Goal: Answer question/provide support: Share knowledge or assist other users

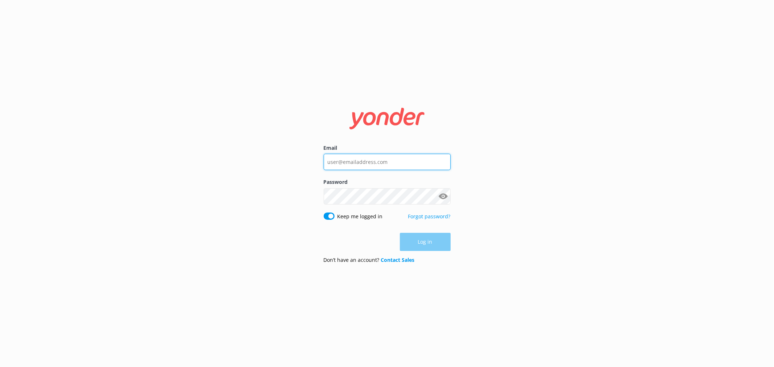
click at [346, 162] on input "Email" at bounding box center [387, 162] width 127 height 16
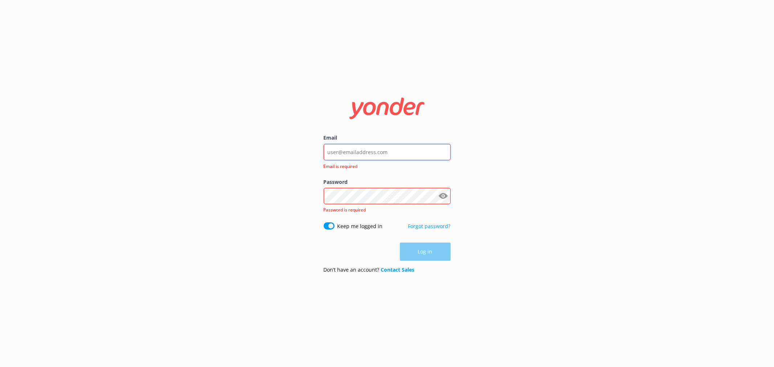
type input "[EMAIL_ADDRESS][DOMAIN_NAME]"
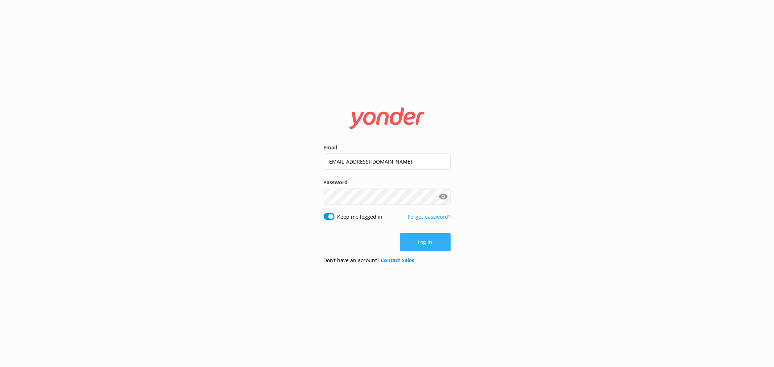
click at [429, 245] on button "Log in" at bounding box center [425, 242] width 51 height 18
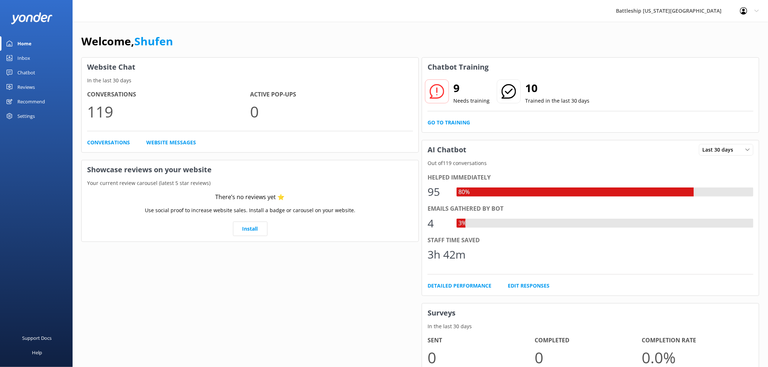
click at [28, 59] on div "Inbox" at bounding box center [23, 58] width 13 height 15
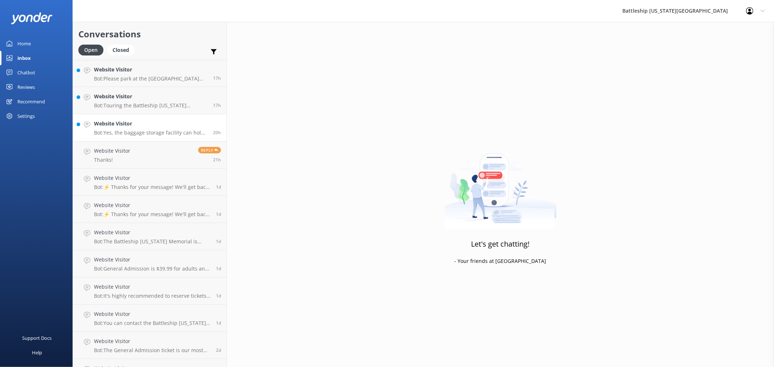
click at [149, 130] on p "Bot: Yes, the baggage storage facility can hold typical suitcases, with a fee o…" at bounding box center [151, 133] width 114 height 7
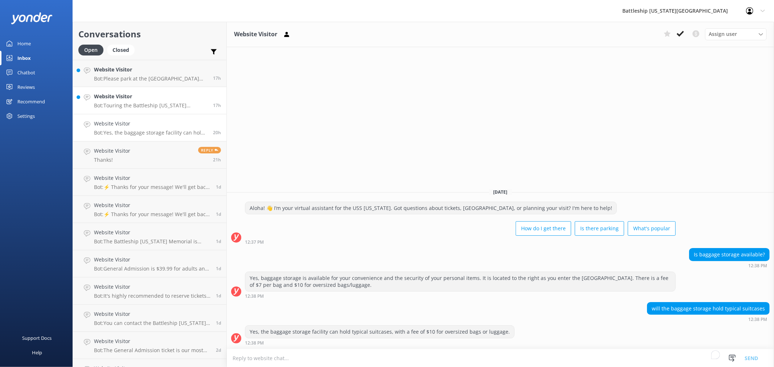
click at [142, 97] on h4 "Website Visitor" at bounding box center [151, 97] width 114 height 8
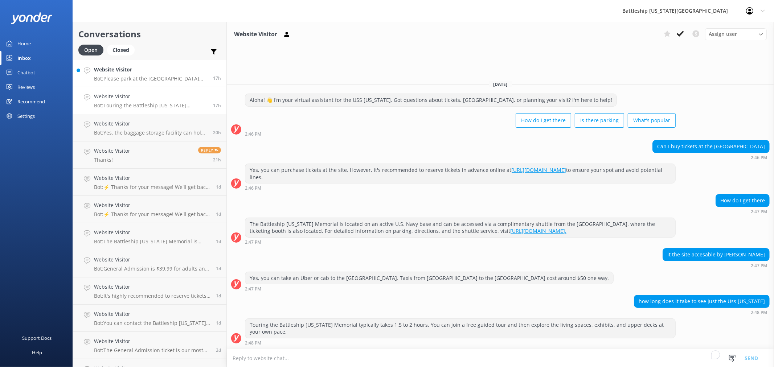
click at [156, 79] on p "Bot: Please park at the [GEOGRAPHIC_DATA] parking lot, which has a fee of $7, a…" at bounding box center [151, 78] width 114 height 7
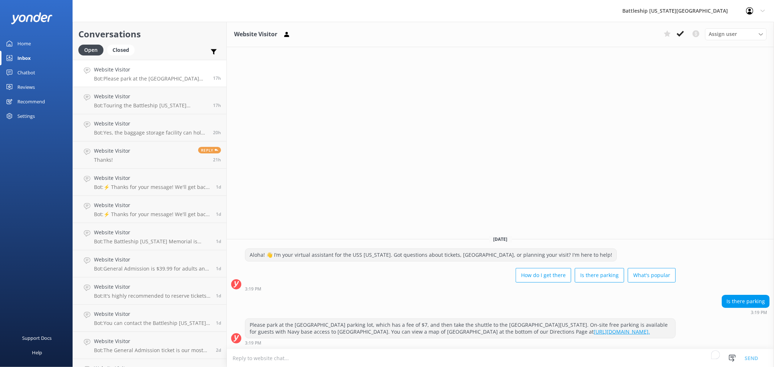
click at [598, 331] on link "[URL][DOMAIN_NAME]." at bounding box center [622, 331] width 56 height 7
drag, startPoint x: 640, startPoint y: 331, endPoint x: 549, endPoint y: 336, distance: 90.9
click at [540, 335] on div "Please park at the [GEOGRAPHIC_DATA] parking lot, which has a fee of $7, and th…" at bounding box center [460, 328] width 430 height 19
copy div "[URL][DOMAIN_NAME]."
click at [28, 58] on div "Inbox" at bounding box center [23, 58] width 13 height 15
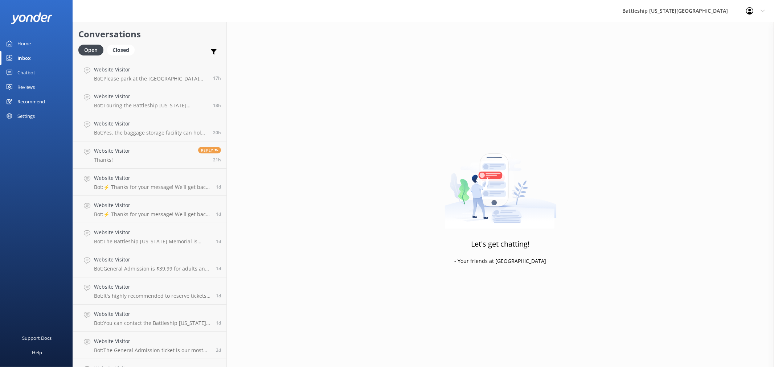
click at [28, 44] on div "Home" at bounding box center [23, 43] width 13 height 15
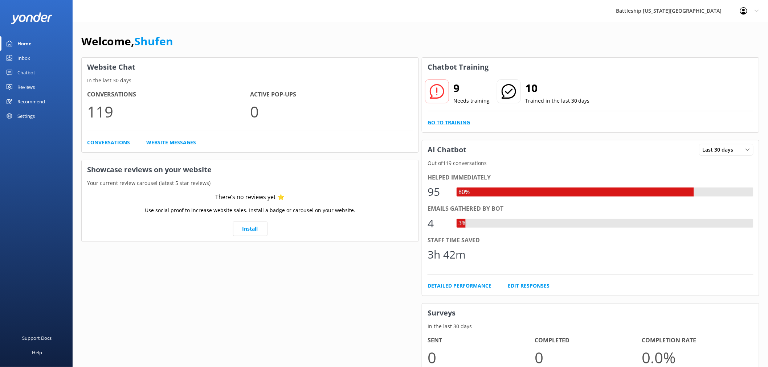
click at [464, 122] on link "Go to Training" at bounding box center [449, 123] width 42 height 8
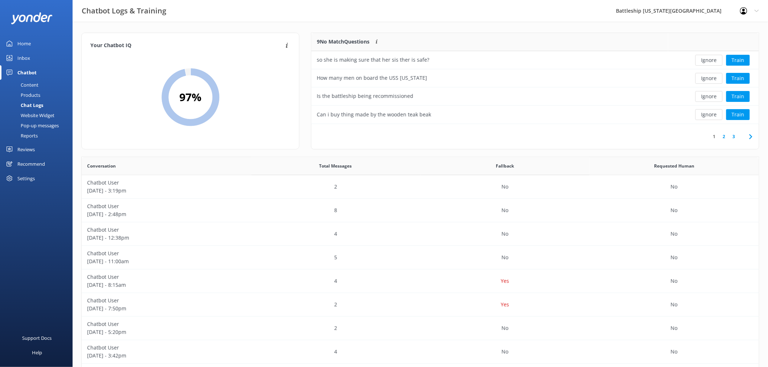
scroll to position [85, 441]
click at [705, 61] on button "Ignore" at bounding box center [708, 60] width 27 height 11
click at [712, 60] on button "Ignore" at bounding box center [708, 60] width 27 height 11
click at [742, 61] on button "Train" at bounding box center [738, 60] width 24 height 11
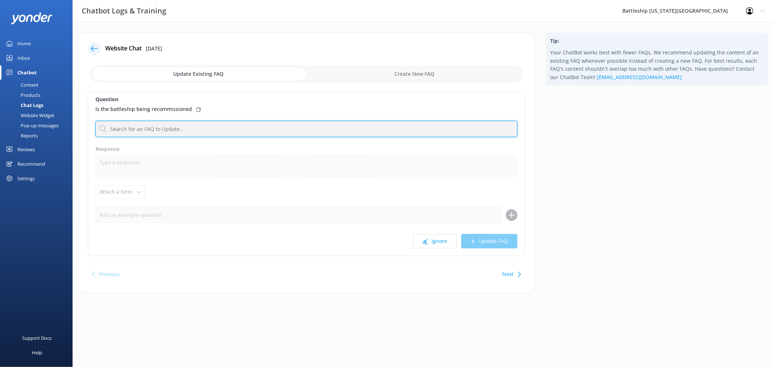
click at [160, 129] on input "text" at bounding box center [306, 129] width 422 height 16
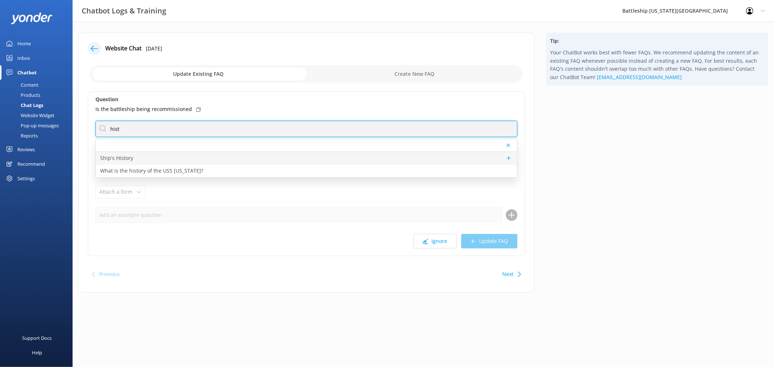
type input "hist"
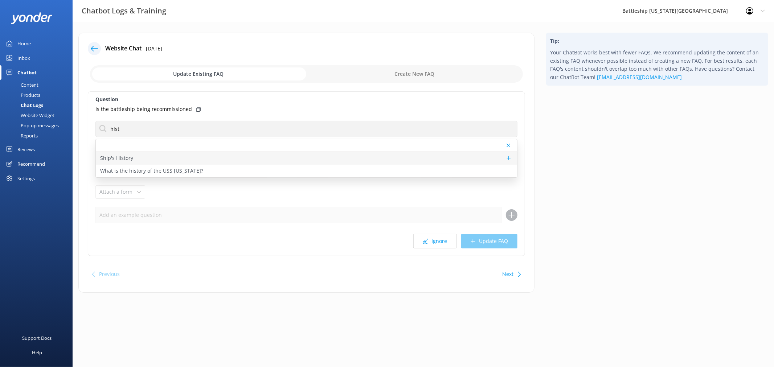
click at [129, 160] on p "Ship's History" at bounding box center [116, 158] width 33 height 8
type textarea "1941 [DATE]: Battleship keel-laying ceremony at the [GEOGRAPHIC_DATA] 1944 [DAT…"
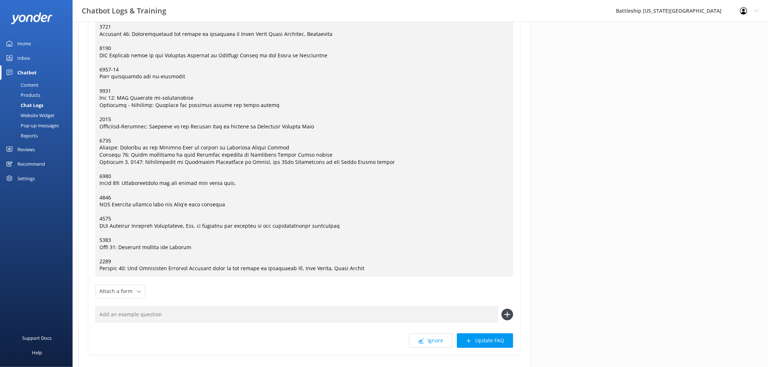
scroll to position [721, 0]
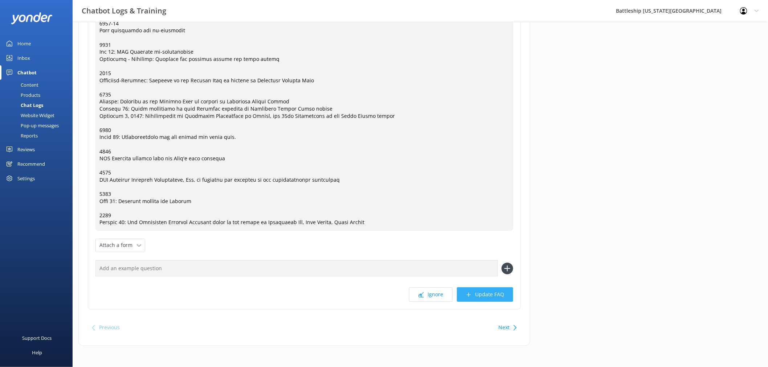
click at [498, 296] on button "Update FAQ" at bounding box center [485, 294] width 56 height 15
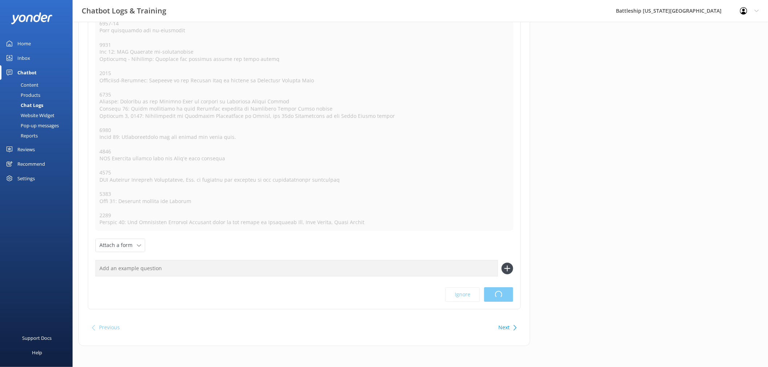
scroll to position [0, 0]
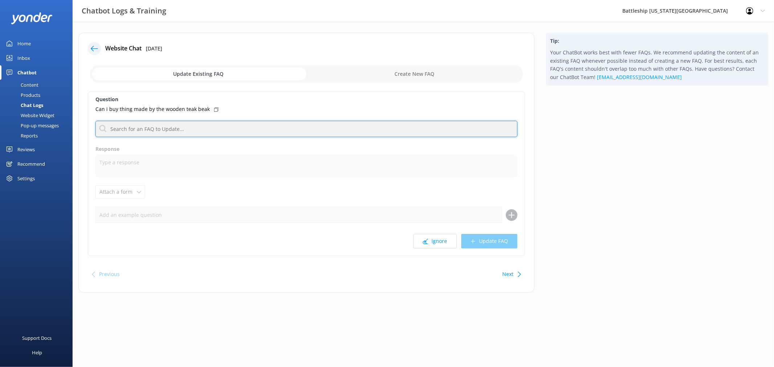
click at [146, 128] on input "text" at bounding box center [306, 129] width 422 height 16
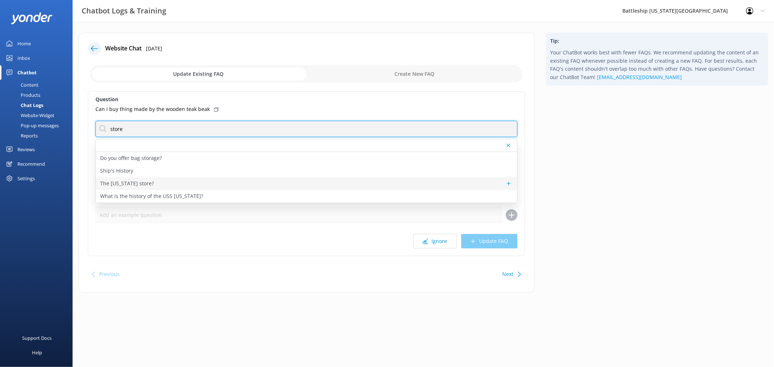
type input "store"
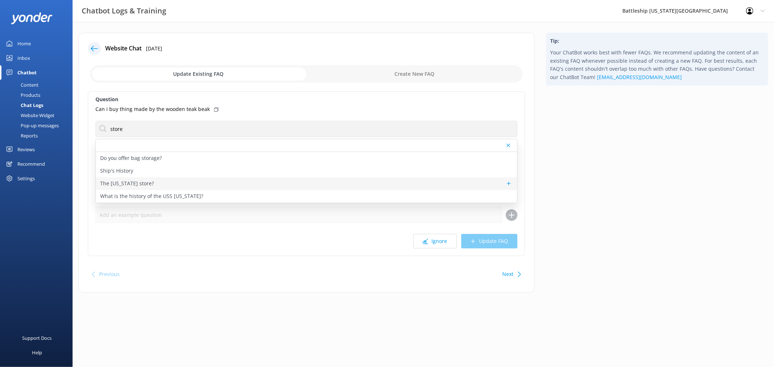
click at [146, 184] on p "The [US_STATE] store?" at bounding box center [127, 184] width 54 height 8
type textarea "[URL][DOMAIN_NAME]"
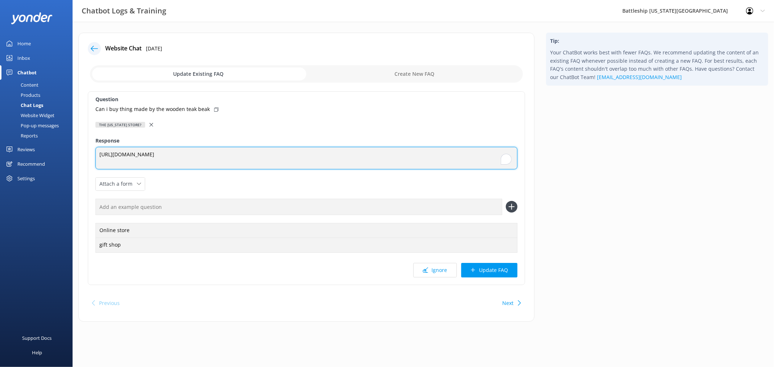
click at [221, 160] on textarea "[URL][DOMAIN_NAME]" at bounding box center [306, 158] width 422 height 23
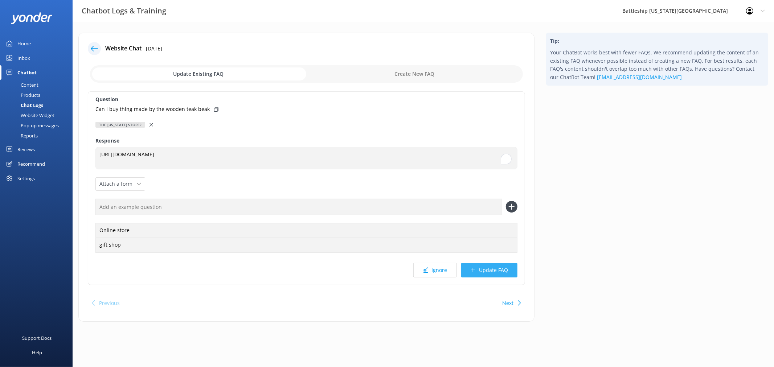
click at [501, 272] on button "Update FAQ" at bounding box center [489, 270] width 56 height 15
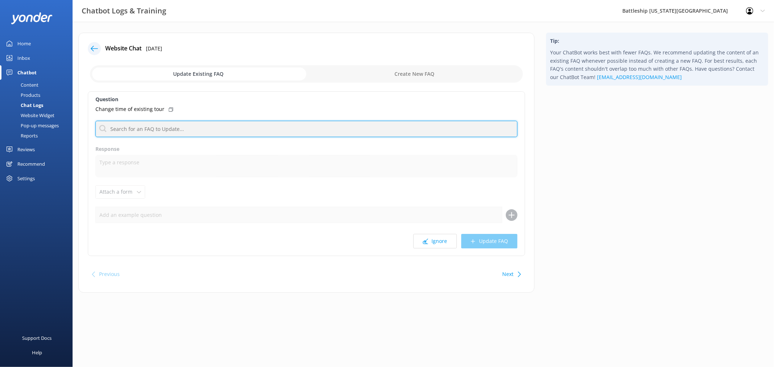
click at [188, 128] on input "text" at bounding box center [306, 129] width 422 height 16
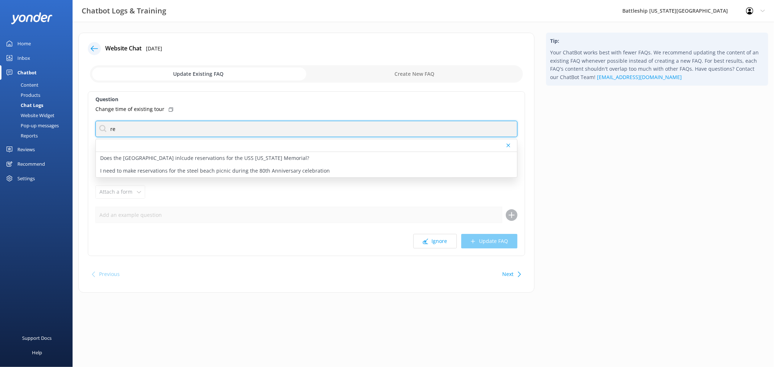
type input "r"
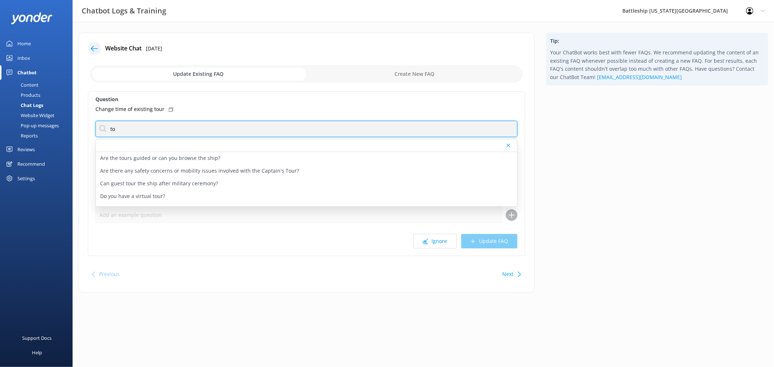
type input "t"
type input "booking"
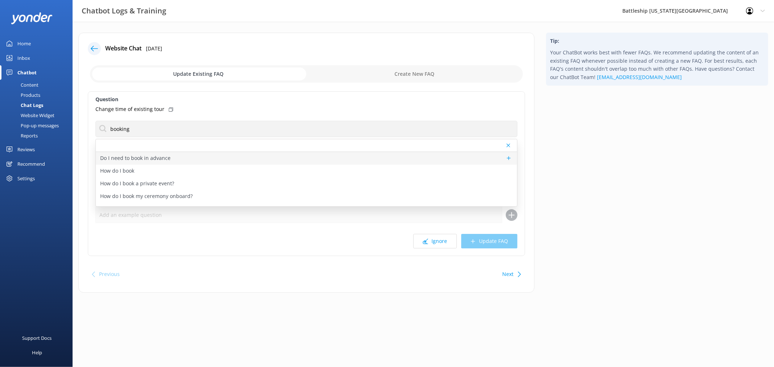
click at [116, 159] on p "Do I need to book in advance" at bounding box center [135, 158] width 70 height 8
type textarea "The Battleship [US_STATE] Memorial is located on an active U.S. Navy base and i…"
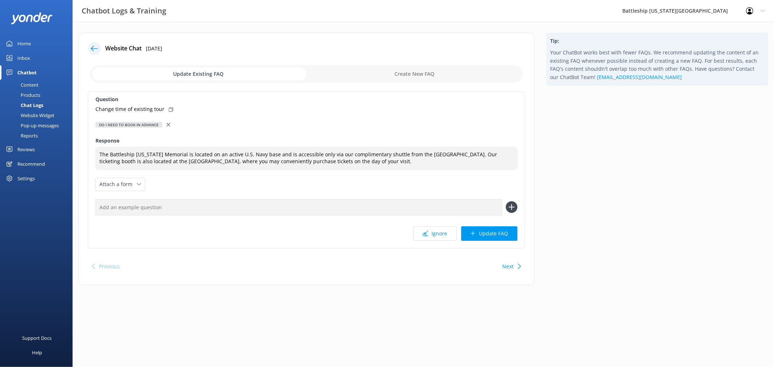
click at [167, 125] on icon at bounding box center [169, 125] width 4 height 4
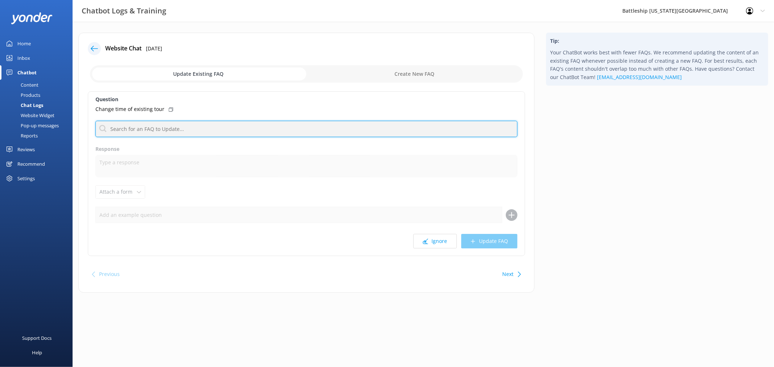
click at [165, 129] on input "text" at bounding box center [306, 129] width 422 height 16
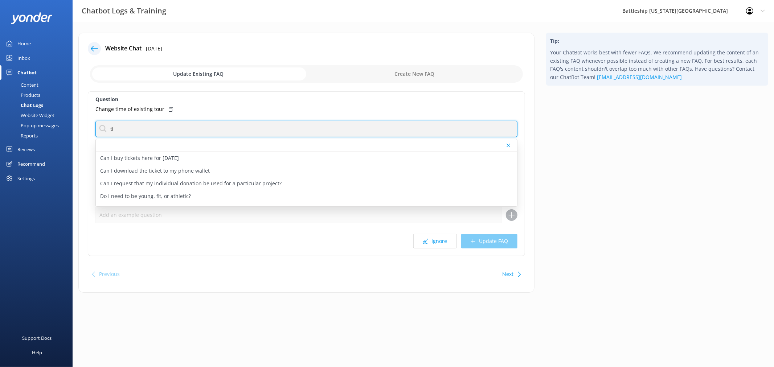
type input "t"
type input "reservation"
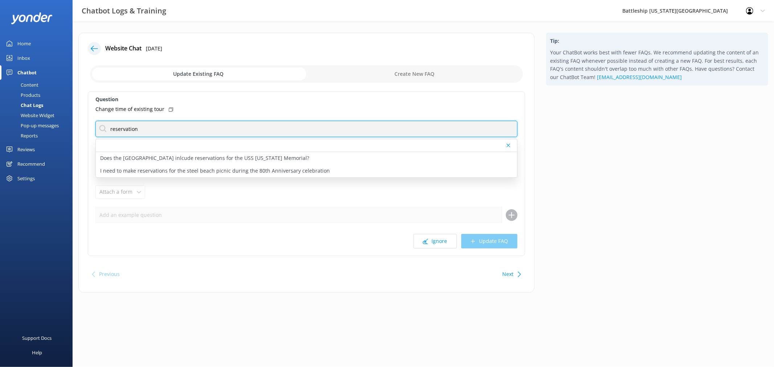
drag, startPoint x: 158, startPoint y: 132, endPoint x: 111, endPoint y: 128, distance: 46.6
click at [111, 128] on input "reservation" at bounding box center [306, 129] width 422 height 16
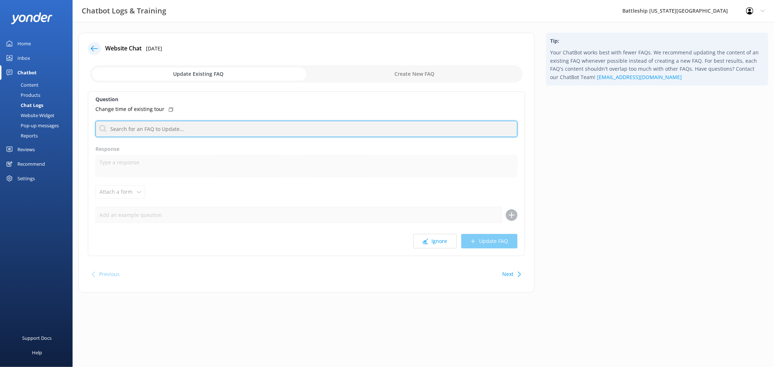
type input "c"
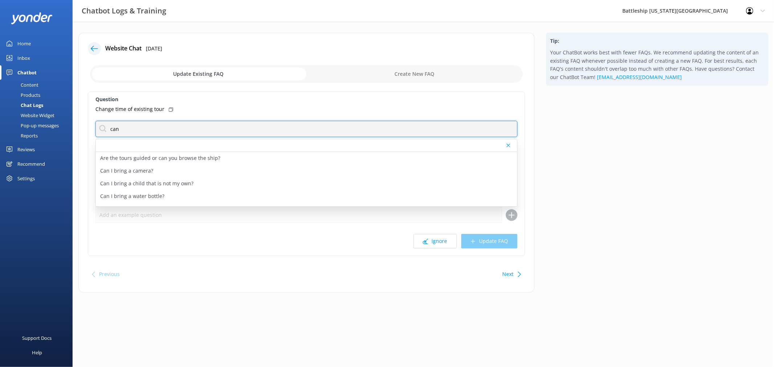
type input "cancellation"
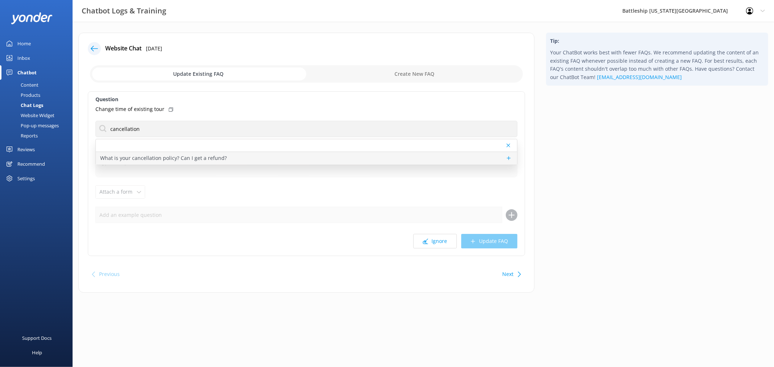
click at [165, 161] on p "What is your cancellation policy? Can I get a refund?" at bounding box center [163, 158] width 127 height 8
type textarea "Tickets are only valid on the date selected at time of purchase. All tickets ar…"
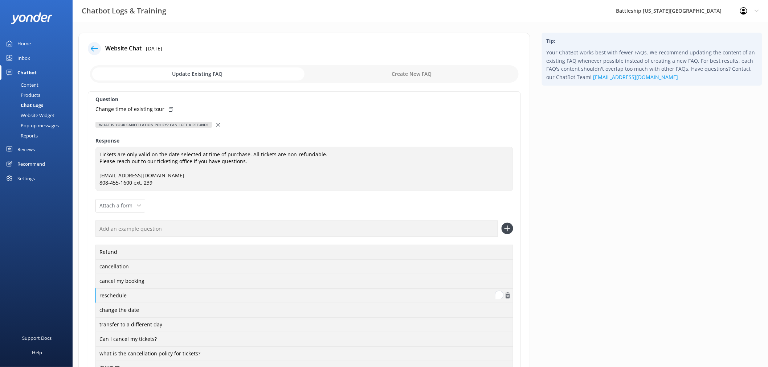
click at [118, 298] on div "reschedule" at bounding box center [304, 296] width 418 height 15
click at [125, 310] on div "change the date" at bounding box center [304, 310] width 418 height 15
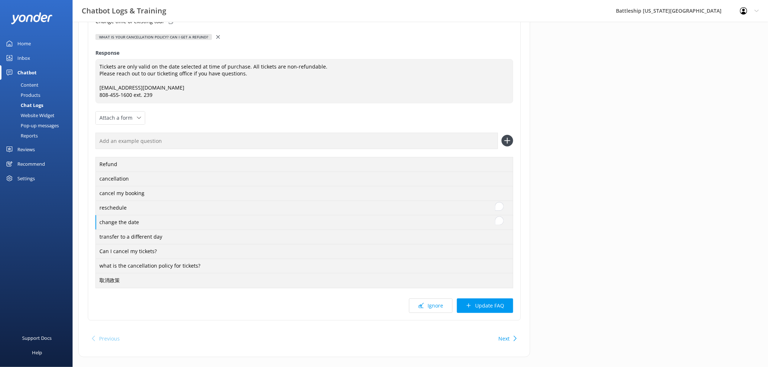
scroll to position [99, 0]
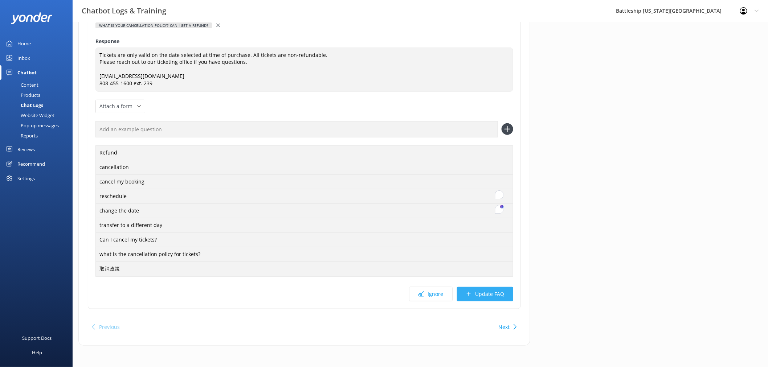
click at [498, 298] on button "Update FAQ" at bounding box center [485, 294] width 56 height 15
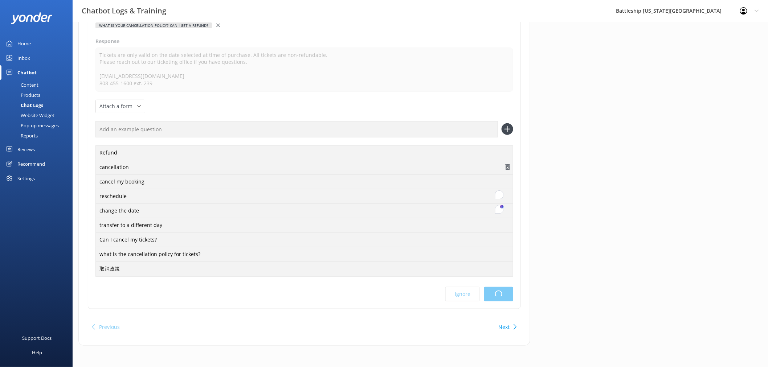
scroll to position [0, 0]
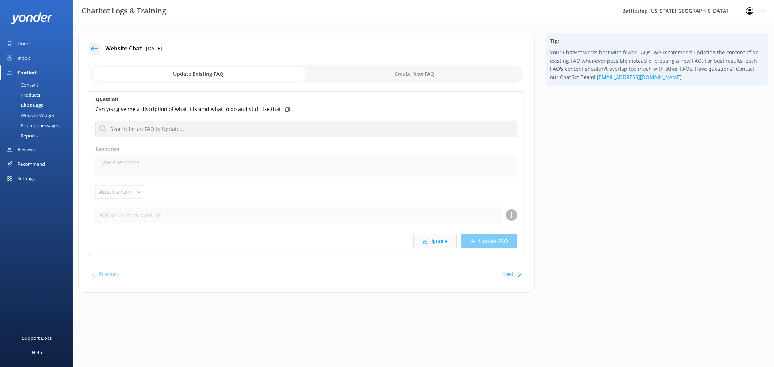
click at [439, 244] on button "Ignore" at bounding box center [435, 241] width 44 height 15
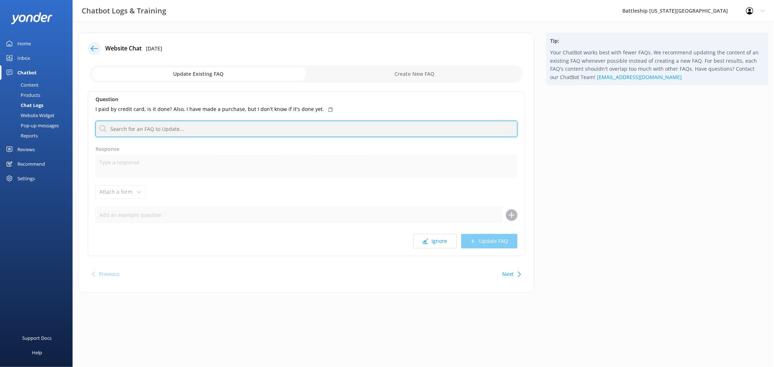
click at [172, 128] on input "text" at bounding box center [306, 129] width 422 height 16
click at [140, 132] on input "text" at bounding box center [306, 129] width 422 height 16
click at [142, 130] on input "text" at bounding box center [306, 129] width 422 height 16
type input "Talk to a human"
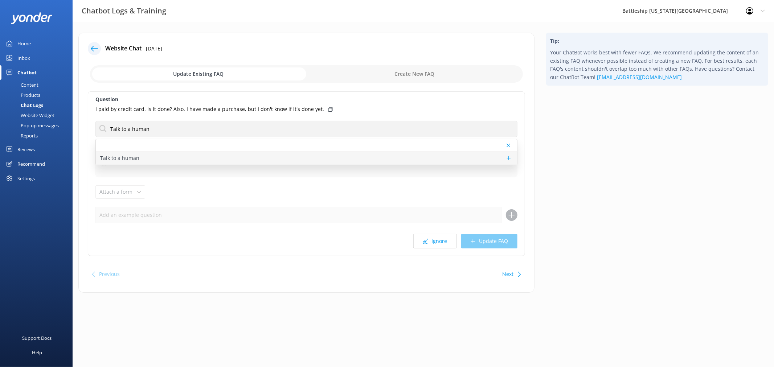
click at [129, 155] on p "Talk to a human" at bounding box center [119, 158] width 39 height 8
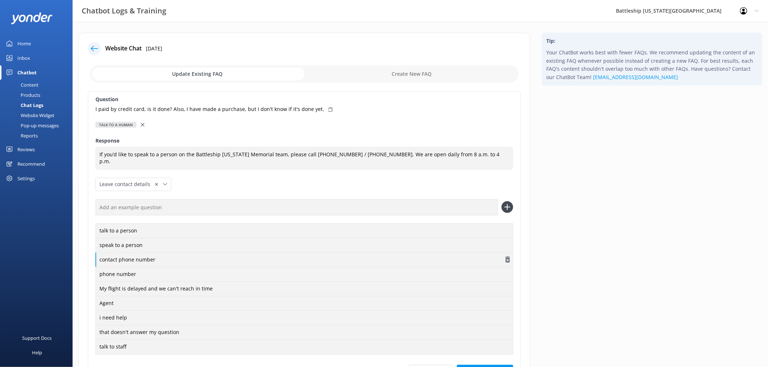
click at [145, 262] on div "contact phone number" at bounding box center [304, 260] width 418 height 15
click at [151, 260] on div "contact phone number" at bounding box center [304, 260] width 418 height 15
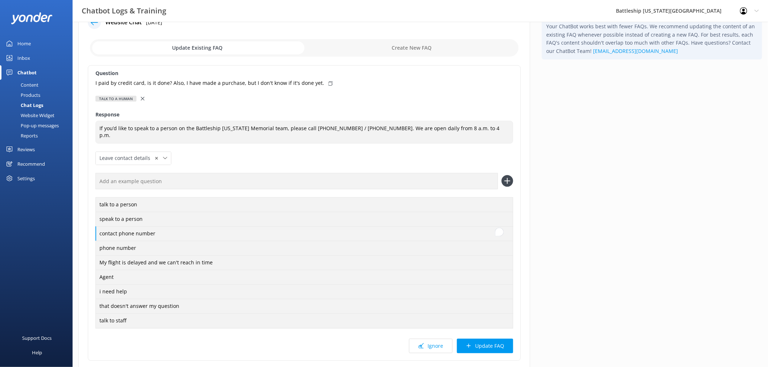
scroll to position [40, 0]
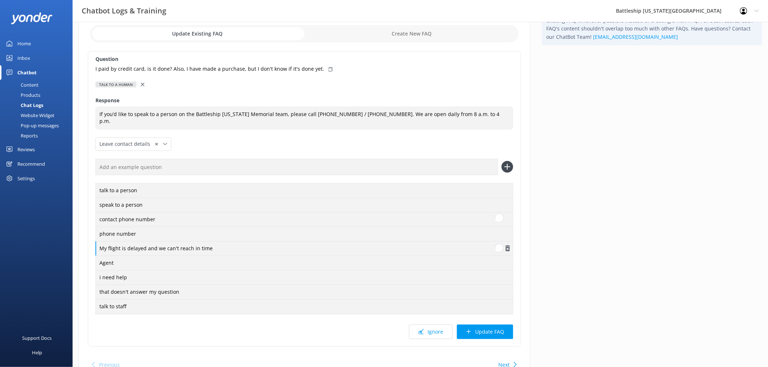
click at [189, 250] on div "My flight is delayed and we can't reach in time" at bounding box center [304, 248] width 418 height 15
click at [117, 279] on div "i need help" at bounding box center [304, 277] width 418 height 15
click at [134, 280] on div "i need help" at bounding box center [304, 277] width 418 height 15
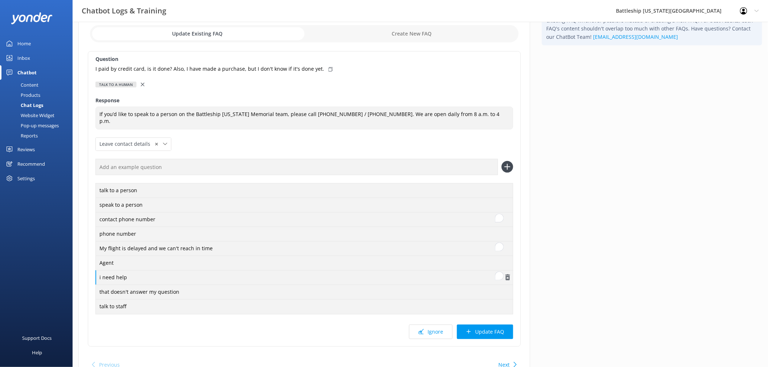
click at [154, 280] on div "i need help" at bounding box center [304, 277] width 418 height 15
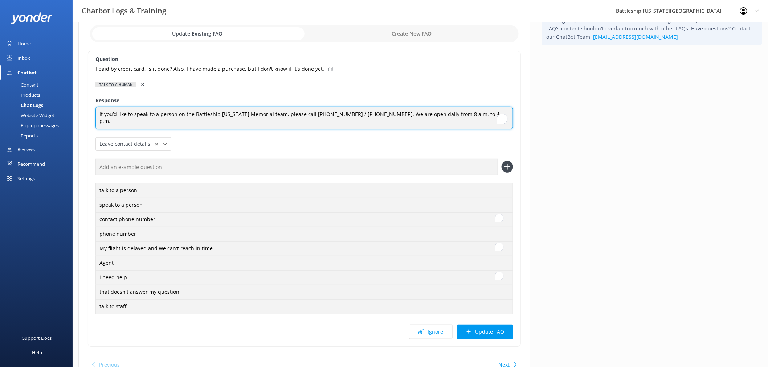
click at [129, 117] on textarea "If you’d like to speak to a person on the Battleship [US_STATE] Memorial team, …" at bounding box center [304, 118] width 418 height 23
click at [105, 114] on textarea "If you’d like to speak to a person on the Battleship [US_STATE] Memorial team, …" at bounding box center [304, 118] width 418 height 23
click at [231, 120] on textarea "If you need help or you’d like to speak to a person on the Battleship [US_STATE…" at bounding box center [304, 118] width 418 height 23
type textarea "If you need help or you’d like to speak to a person on the Battleship [US_STATE…"
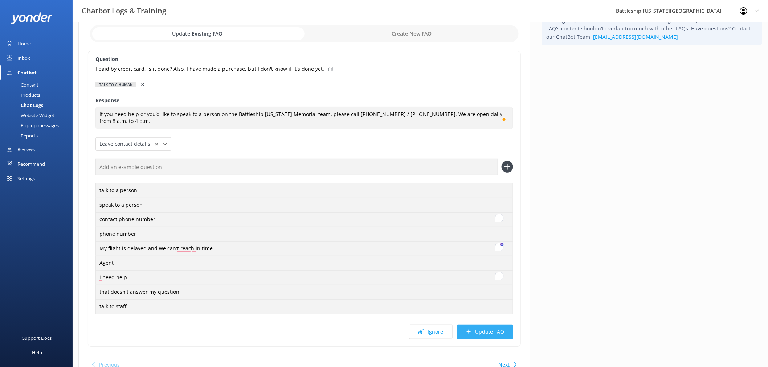
click at [497, 334] on button "Update FAQ" at bounding box center [485, 332] width 56 height 15
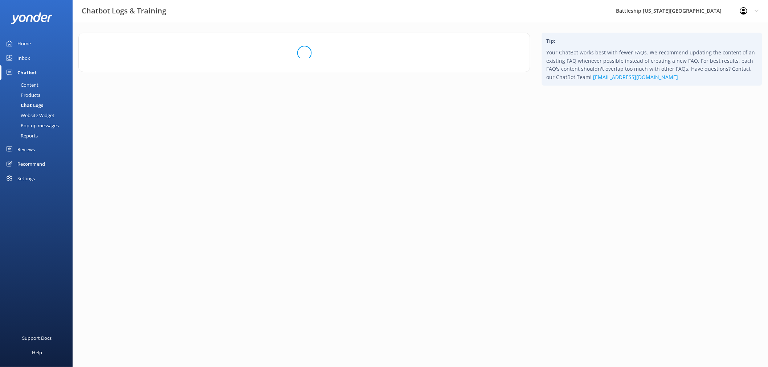
scroll to position [0, 0]
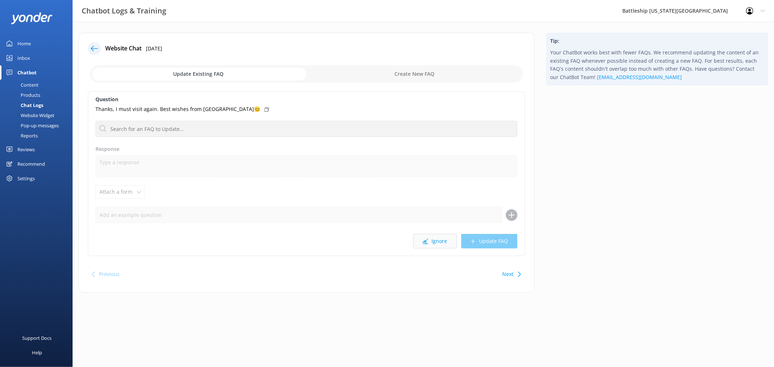
click at [437, 242] on button "Ignore" at bounding box center [435, 241] width 44 height 15
click at [26, 57] on div "Inbox" at bounding box center [23, 58] width 13 height 15
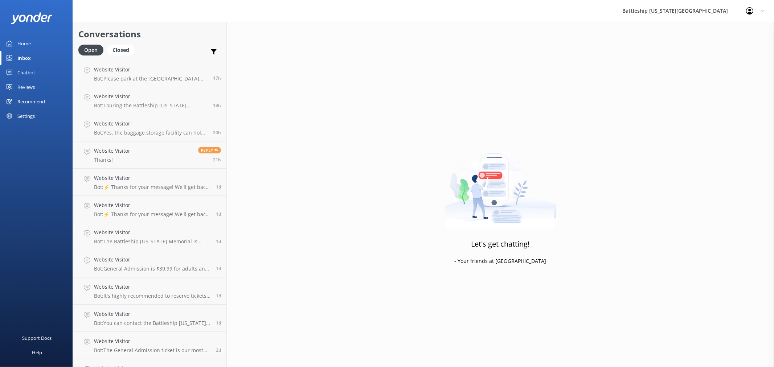
click at [27, 44] on div "Home" at bounding box center [23, 43] width 13 height 15
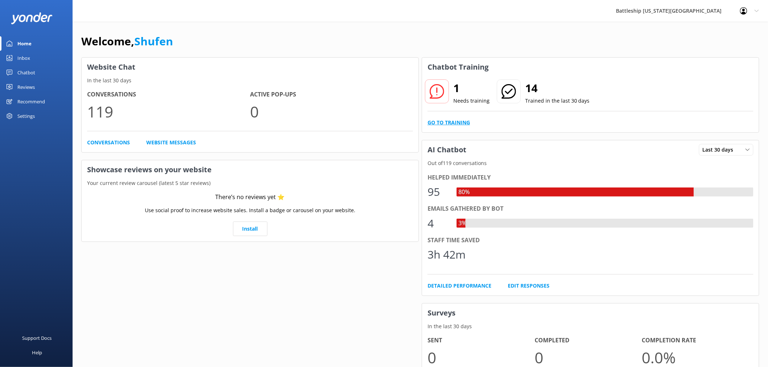
click at [459, 123] on link "Go to Training" at bounding box center [449, 123] width 42 height 8
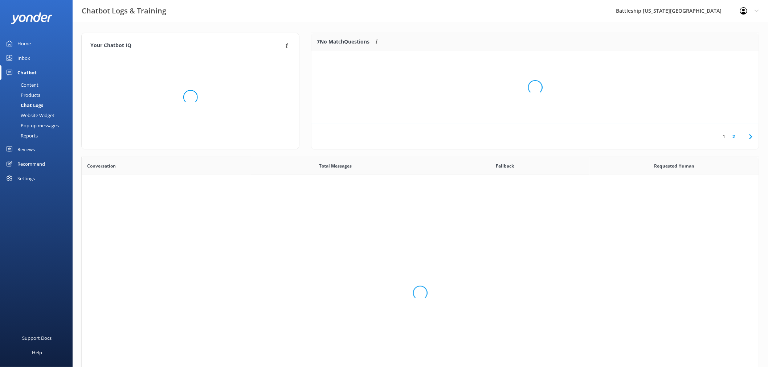
scroll to position [30, 441]
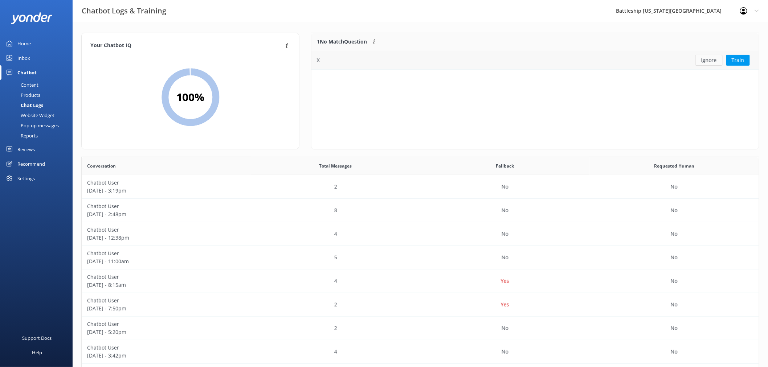
click at [711, 60] on button "Ignore" at bounding box center [708, 60] width 27 height 11
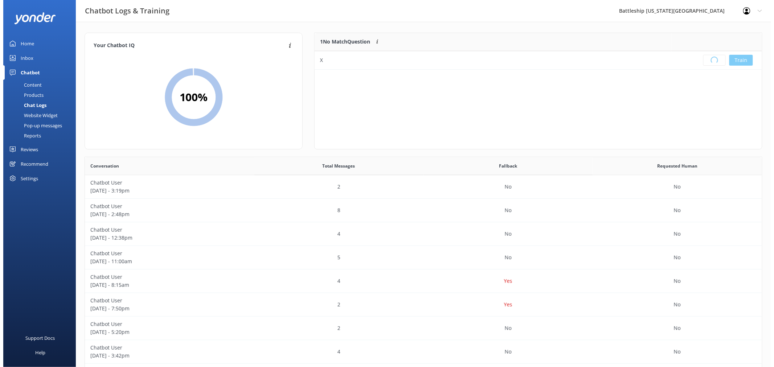
scroll to position [85, 441]
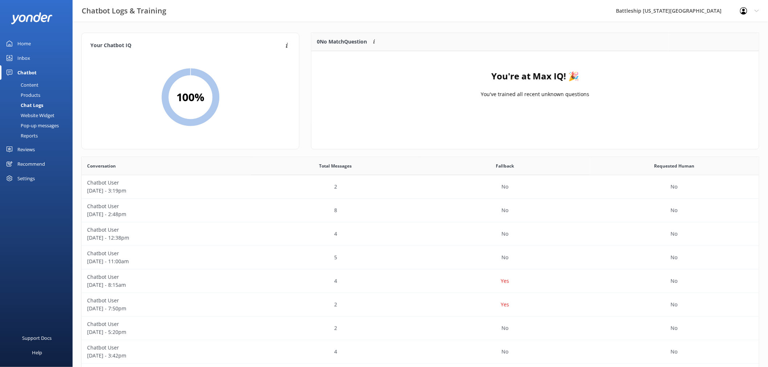
click at [23, 59] on div "Inbox" at bounding box center [23, 58] width 13 height 15
